Goal: Learn about a topic

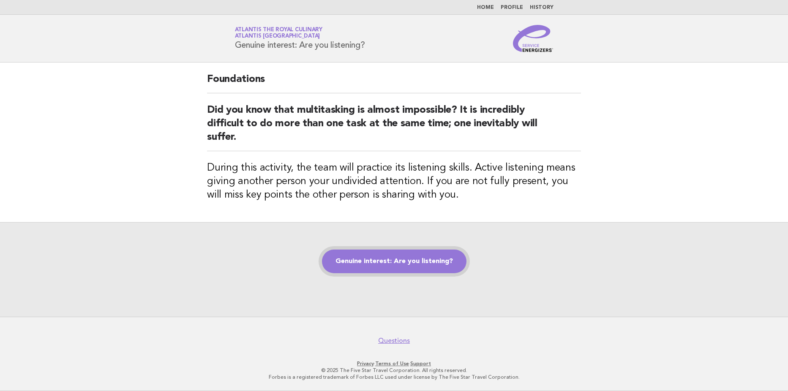
click at [356, 256] on link "Genuine interest: Are you listening?" at bounding box center [394, 262] width 144 height 24
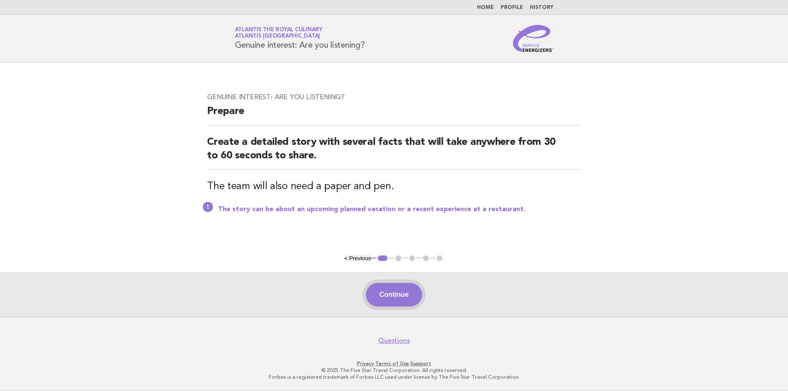
click at [385, 292] on button "Continue" at bounding box center [394, 295] width 56 height 24
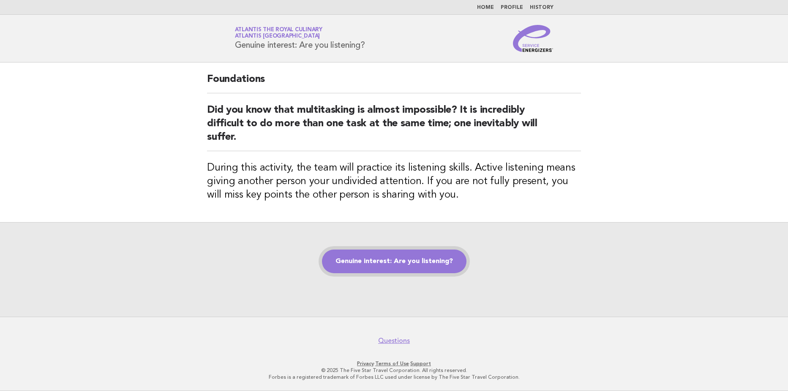
click at [403, 265] on link "Genuine interest: Are you listening?" at bounding box center [394, 262] width 144 height 24
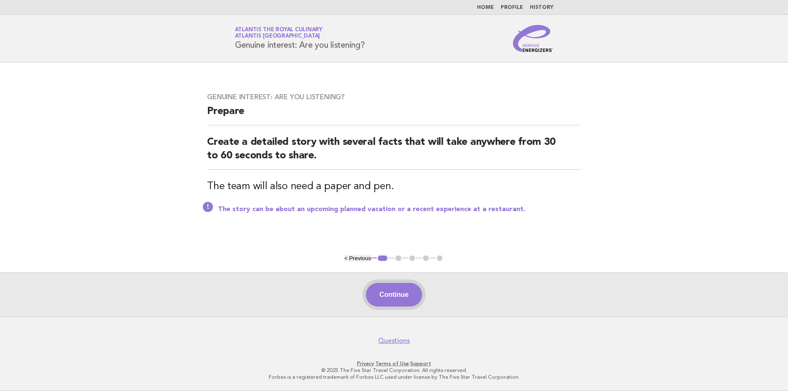
click at [384, 293] on button "Continue" at bounding box center [394, 295] width 56 height 24
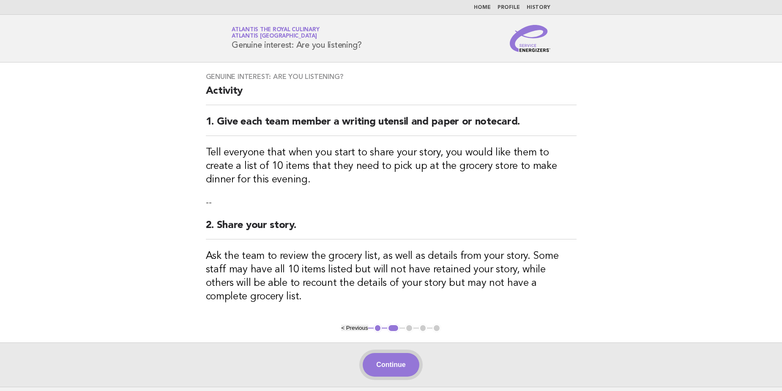
click at [390, 354] on button "Continue" at bounding box center [391, 365] width 56 height 24
